Goal: Use online tool/utility

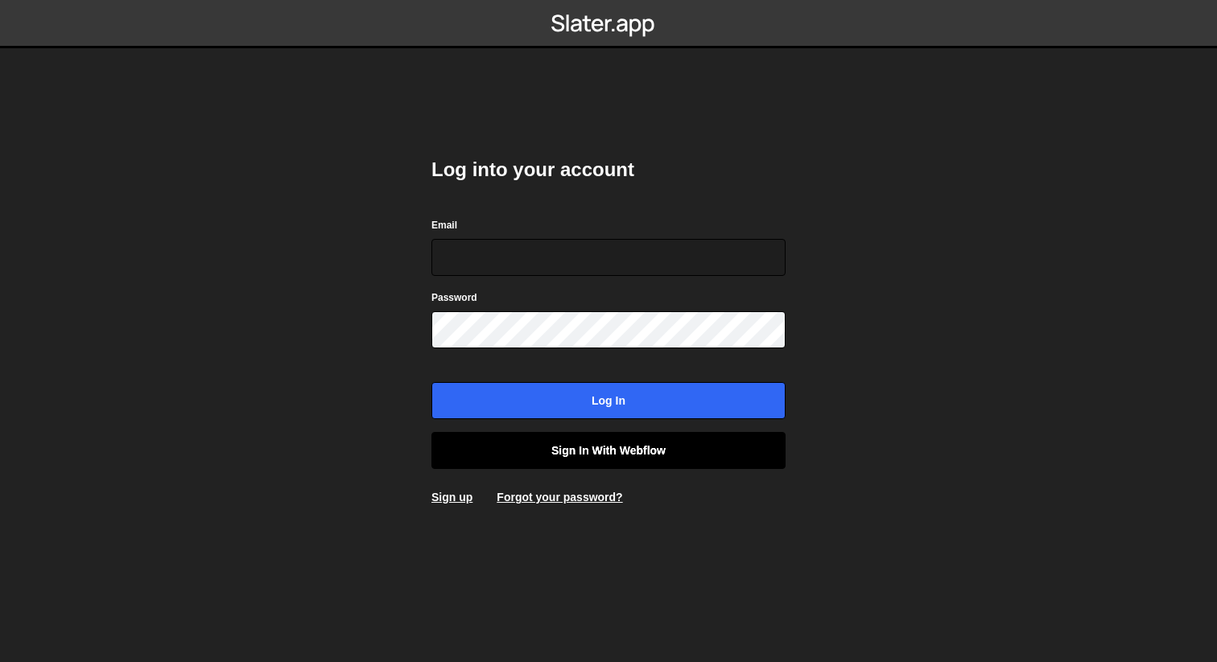
click at [650, 463] on link "Sign in with Webflow" at bounding box center [608, 450] width 354 height 37
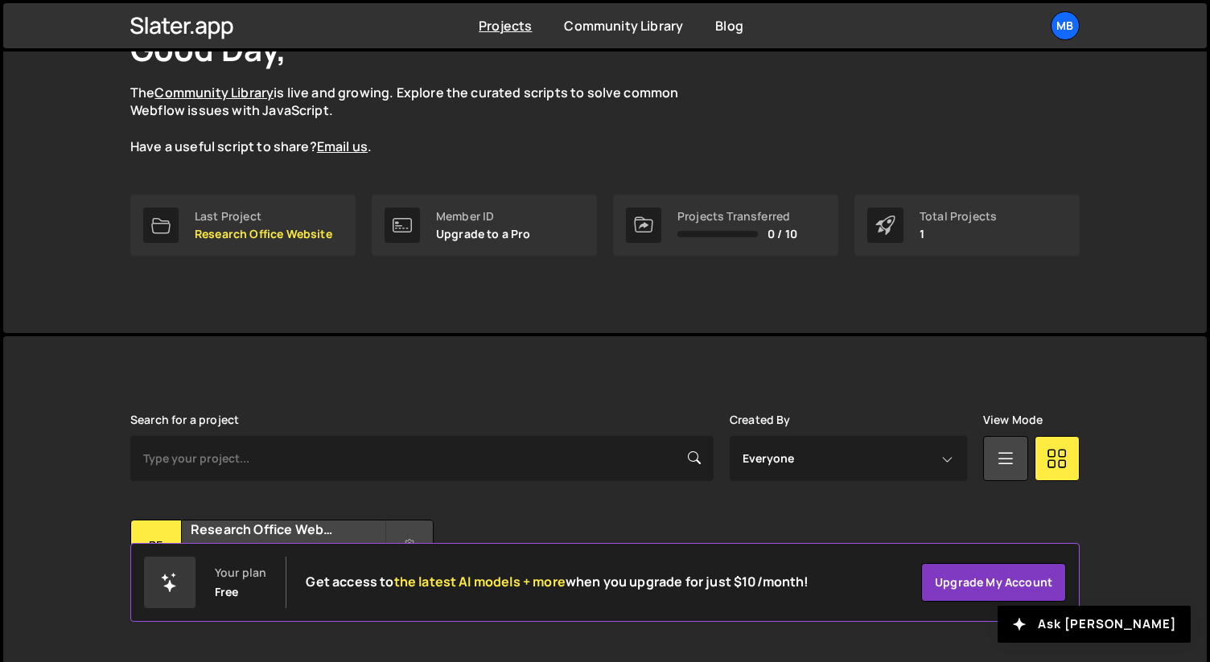
scroll to position [166, 0]
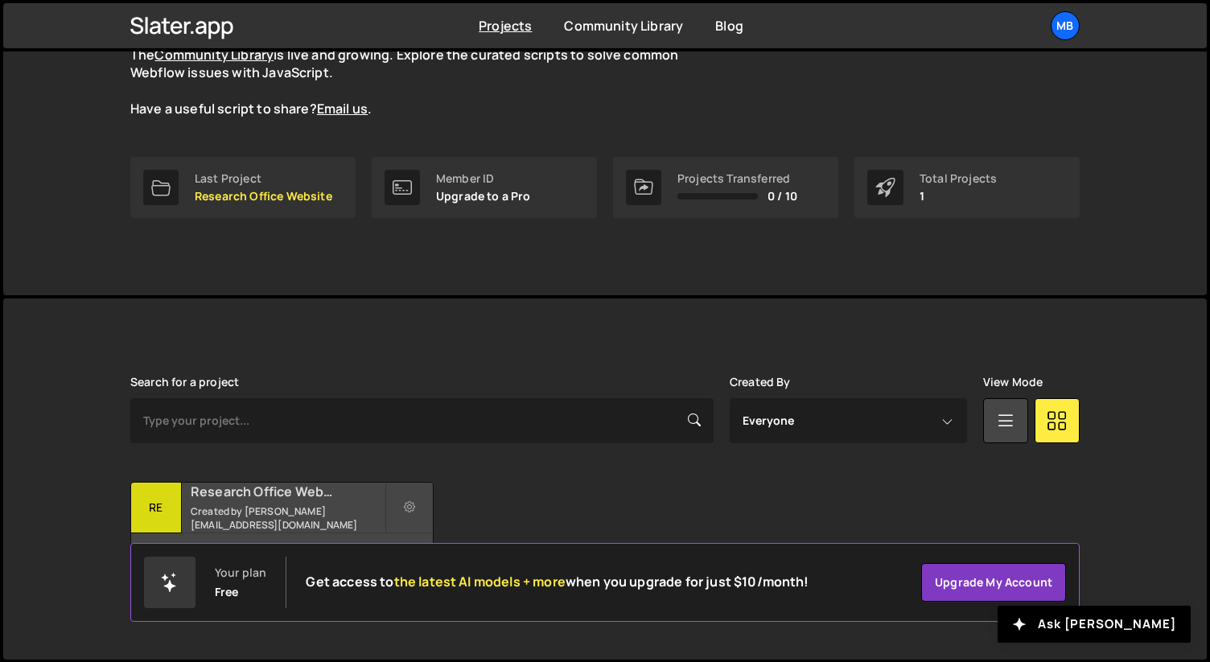
click at [257, 487] on div "Research Office Website Created by [EMAIL_ADDRESS][DOMAIN_NAME]" at bounding box center [282, 508] width 302 height 50
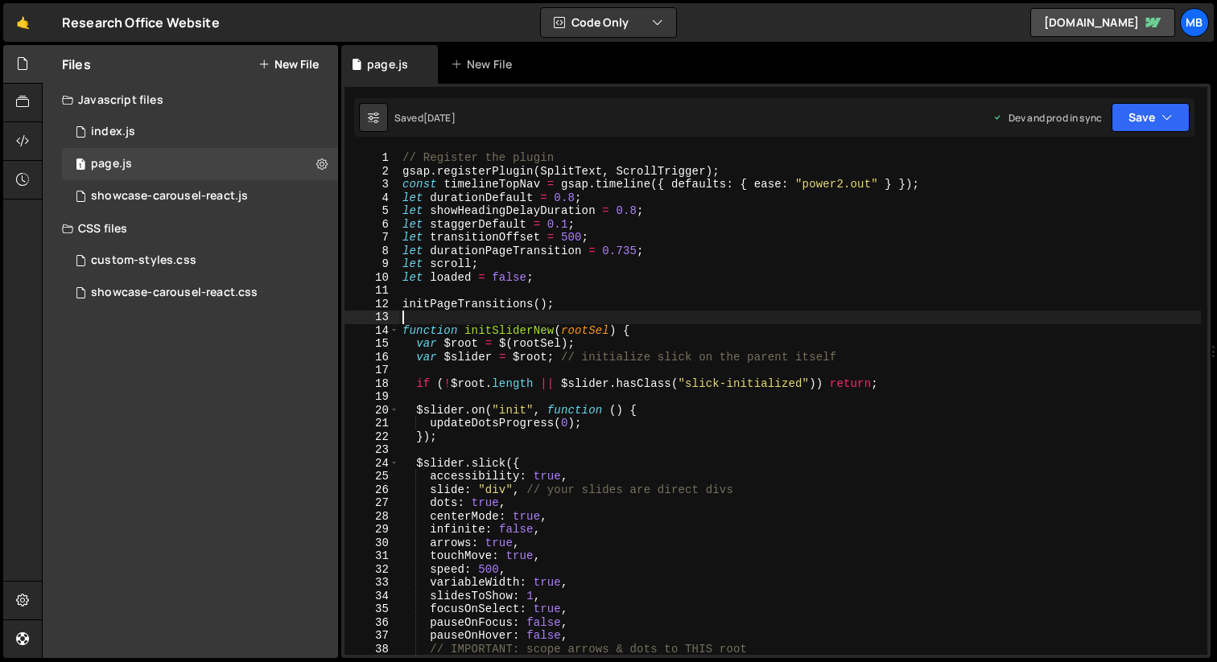
click at [649, 313] on div "// Register the plugin gsap . registerPlugin ( SplitText , ScrollTrigger ) ; co…" at bounding box center [800, 416] width 802 height 530
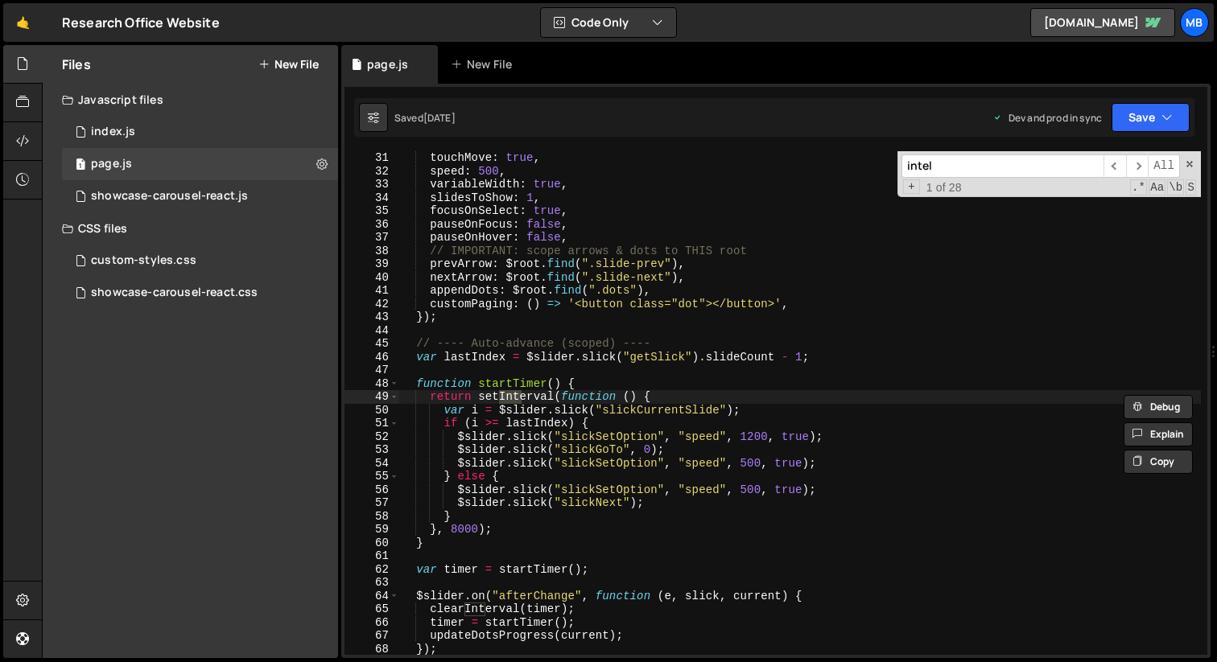
scroll to position [12402, 0]
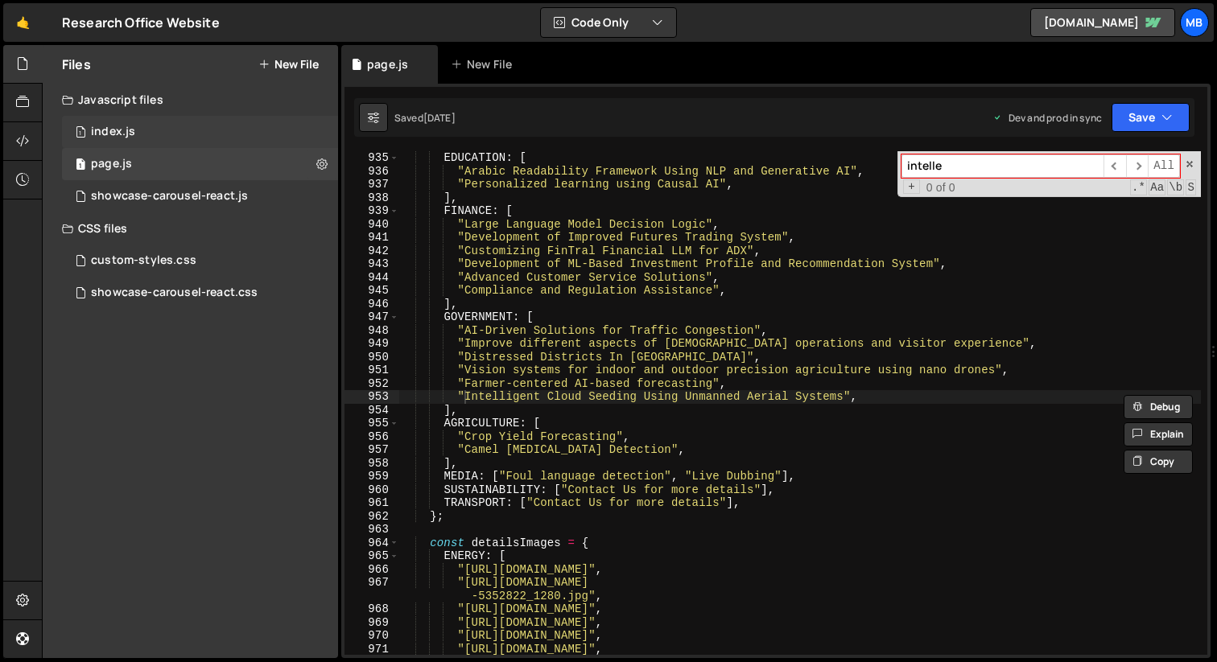
type input "intelle"
click at [144, 119] on div "1 index.js 0" at bounding box center [200, 132] width 276 height 32
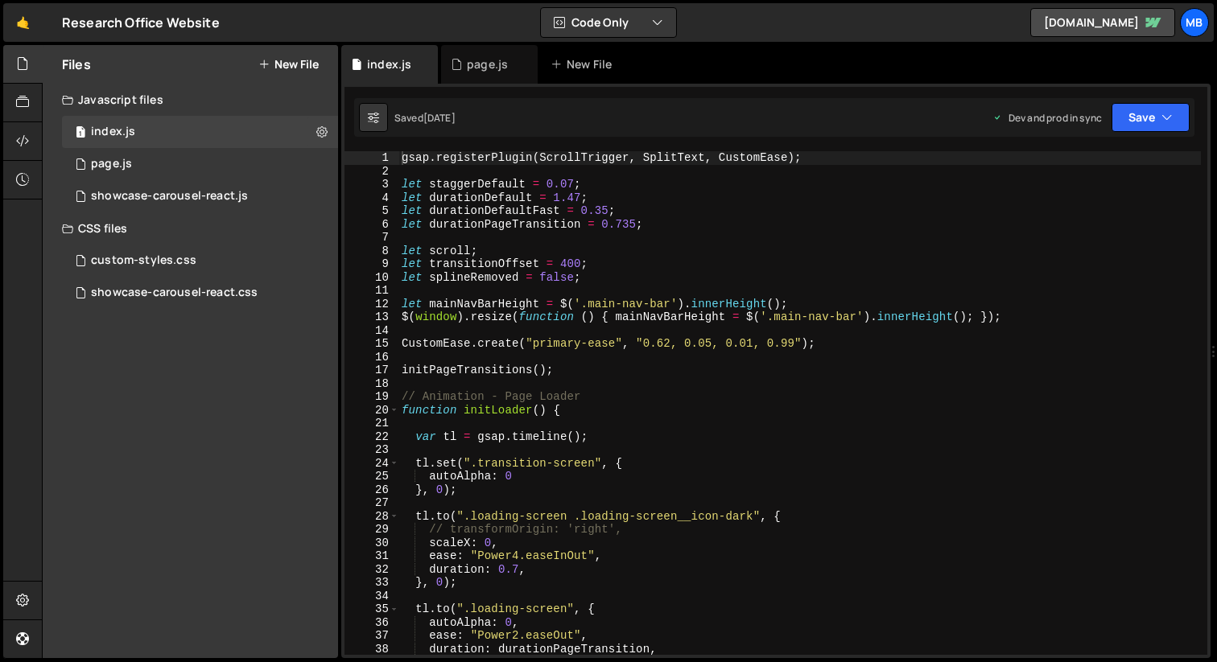
type textarea "let durationDefaultFast = 0.35;"
click at [490, 206] on div "gsap . registerPlugin ( ScrollTrigger , SplitText , CustomEase ) ; let staggerD…" at bounding box center [799, 416] width 802 height 530
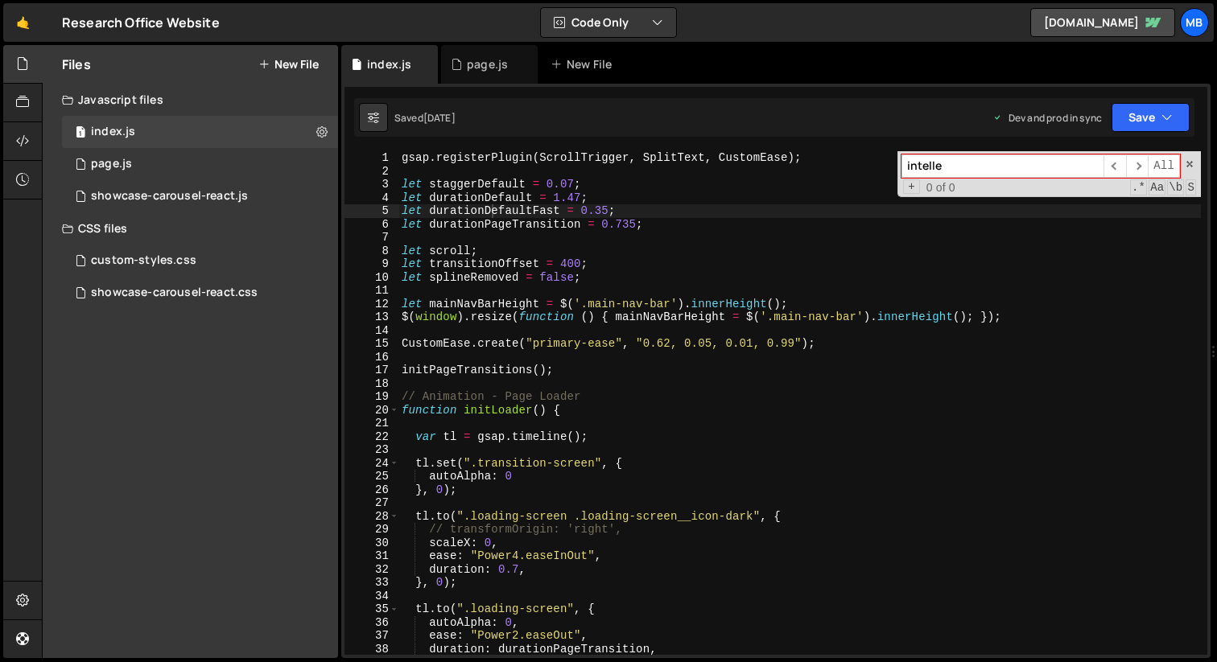
type input "intelle"
